Goal: Use online tool/utility

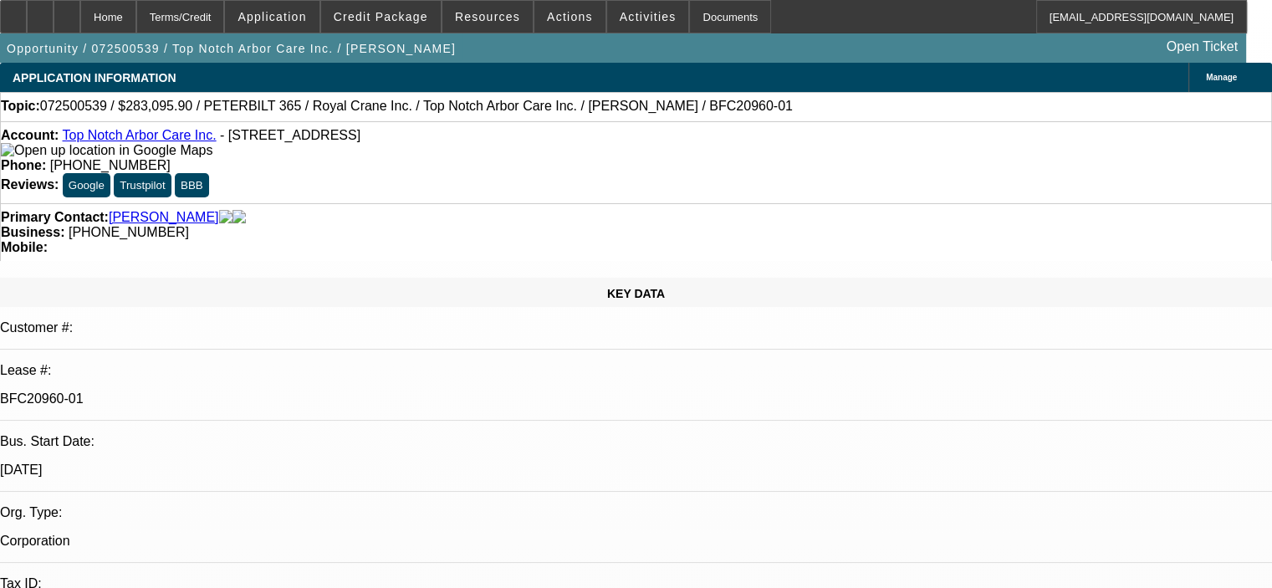
select select "0.15"
select select "2"
select select "0"
select select "6"
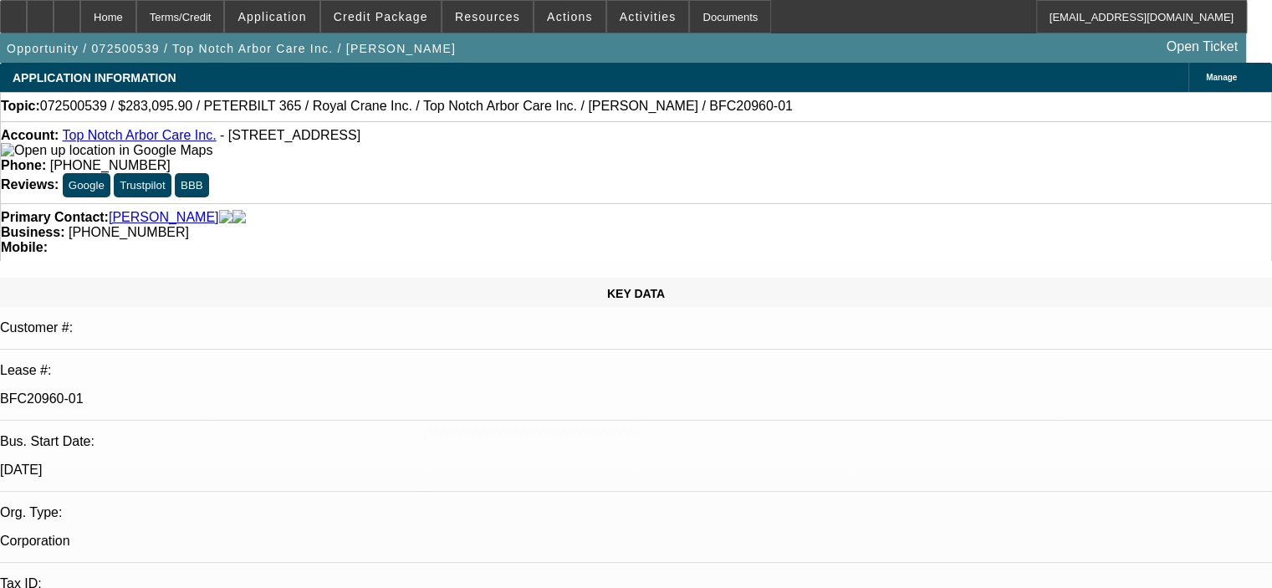
select select "0.15"
select select "2"
select select "0"
select select "6"
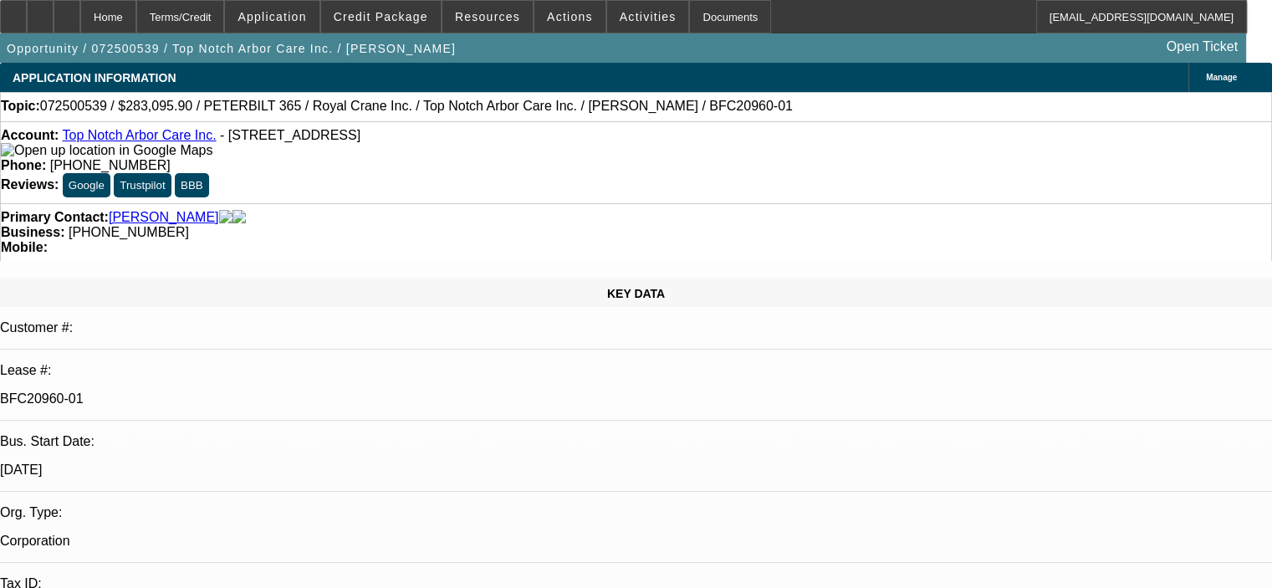
select select "0.15"
select select "2"
select select "0"
select select "6"
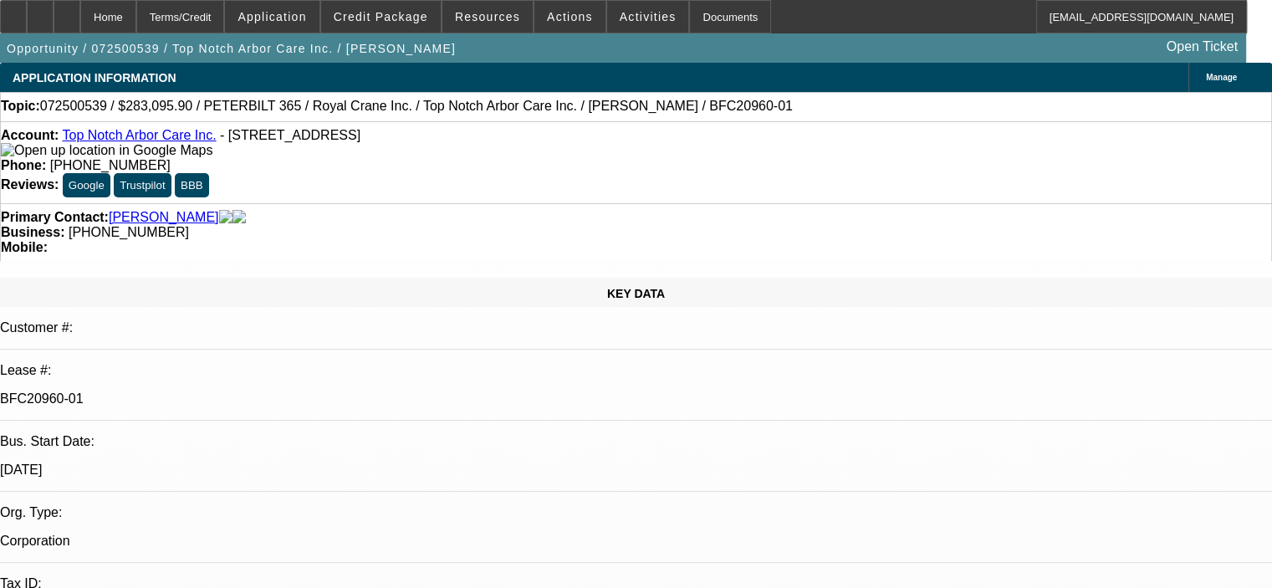
select select "0.15"
select select "2"
select select "0"
select select "6"
